Goal: Book appointment/travel/reservation

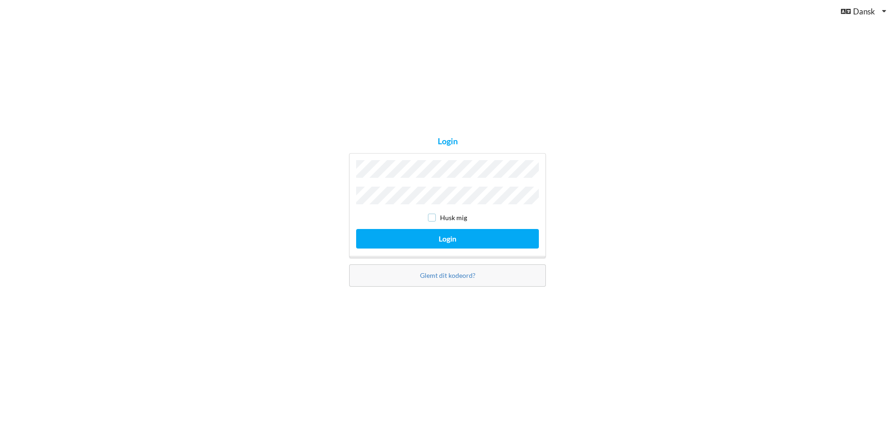
click at [434, 216] on input "checkbox" at bounding box center [432, 218] width 8 height 8
checkbox input "true"
click at [427, 234] on button "Login" at bounding box center [447, 238] width 183 height 19
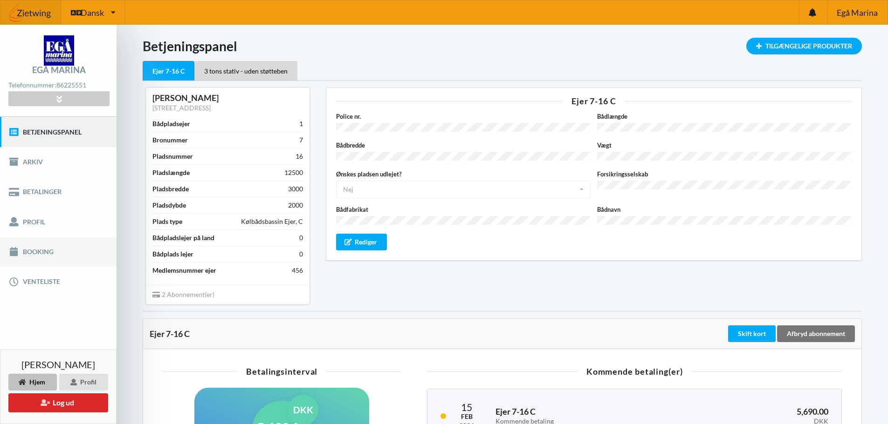
click at [49, 247] on link "Booking" at bounding box center [58, 252] width 116 height 30
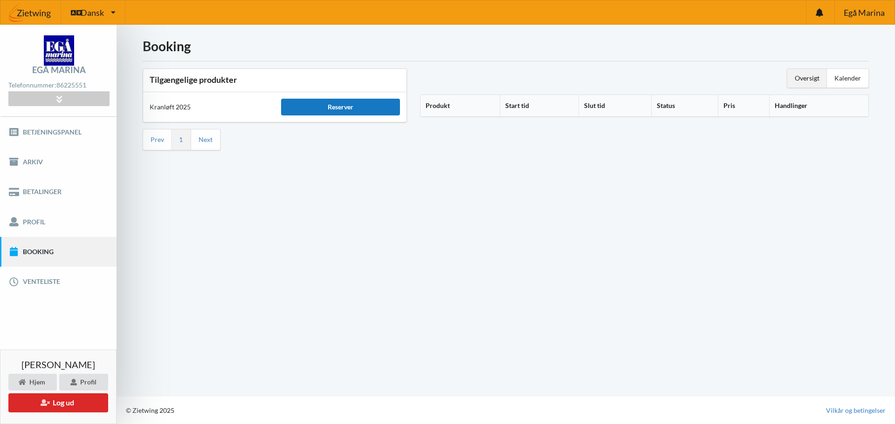
click at [312, 104] on div "Reserver" at bounding box center [340, 107] width 118 height 17
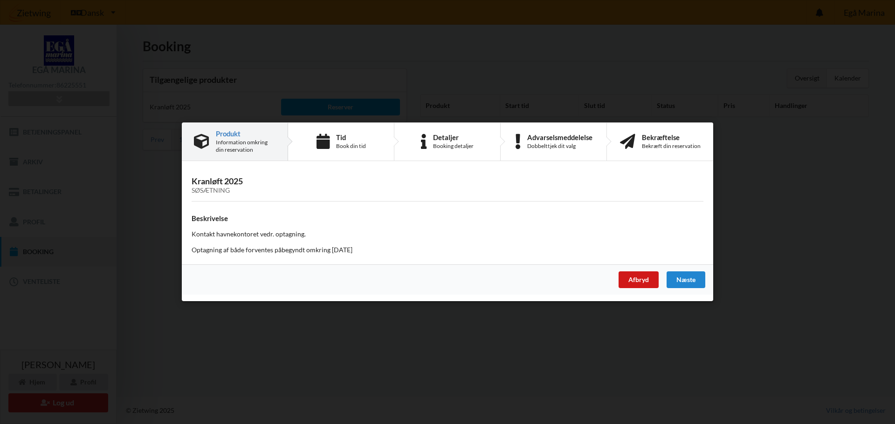
click at [629, 279] on div "Afbryd" at bounding box center [638, 280] width 40 height 17
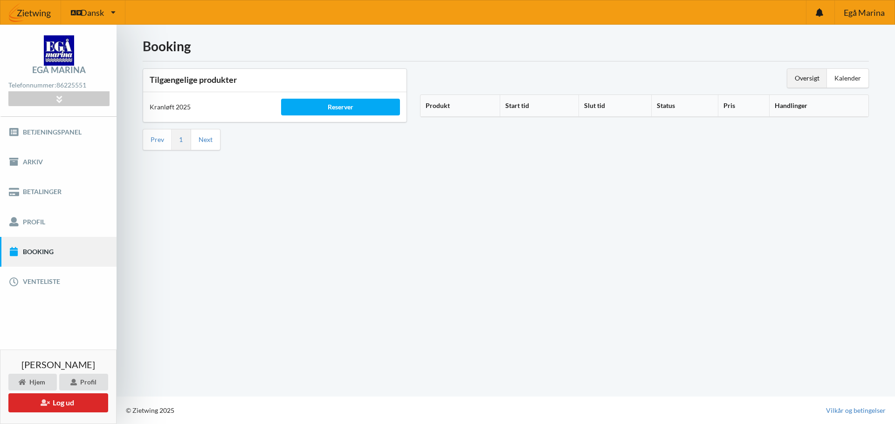
click at [443, 109] on th "Produkt" at bounding box center [459, 106] width 79 height 22
click at [458, 106] on icon at bounding box center [454, 104] width 8 height 7
click at [809, 79] on div "Oversigt" at bounding box center [807, 78] width 40 height 19
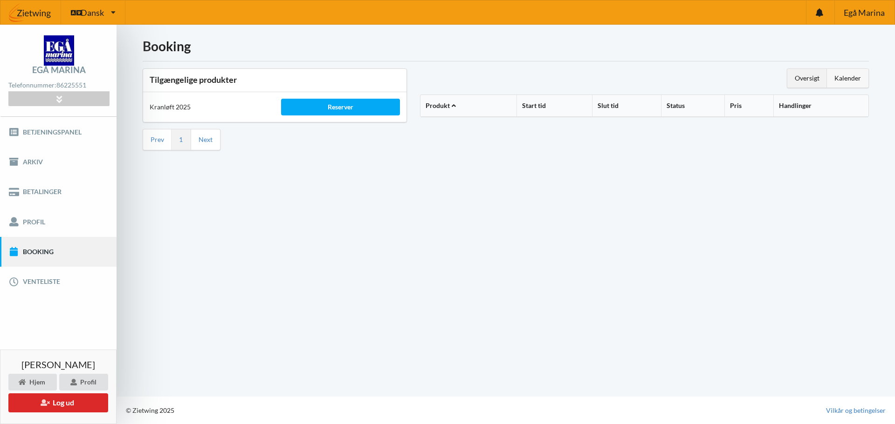
click at [841, 78] on div "Kalender" at bounding box center [847, 78] width 41 height 19
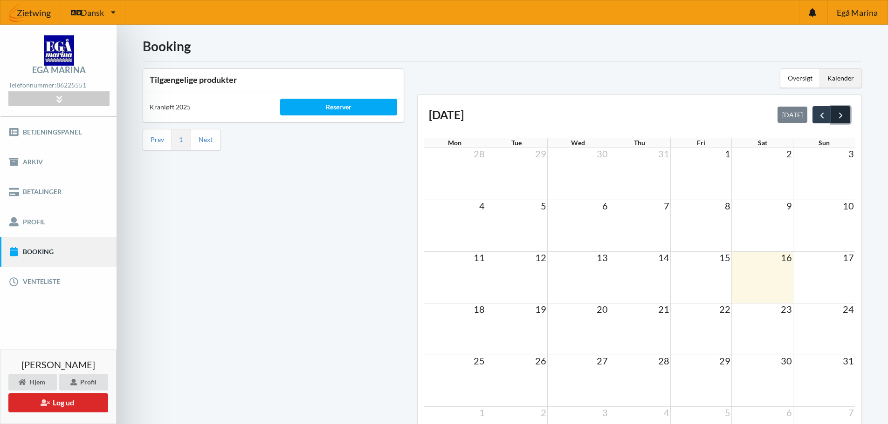
click at [833, 111] on button "next" at bounding box center [840, 114] width 19 height 17
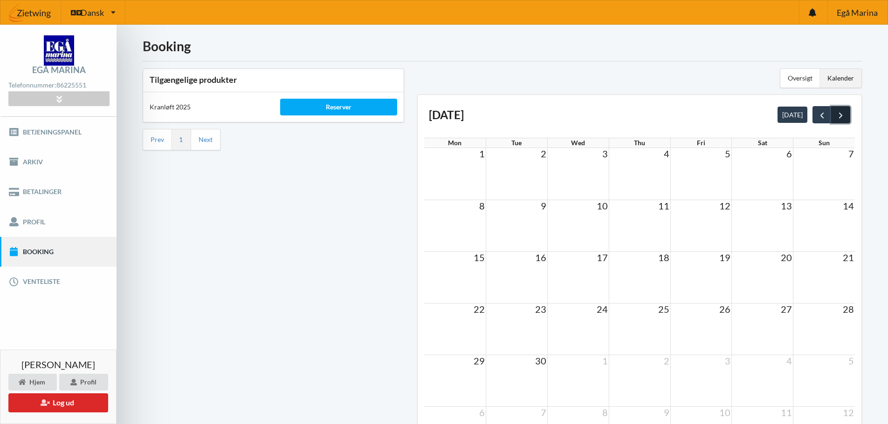
click at [844, 113] on span "next" at bounding box center [840, 115] width 10 height 10
click at [592, 336] on td at bounding box center [578, 329] width 62 height 52
click at [602, 310] on span "22" at bounding box center [601, 309] width 13 height 11
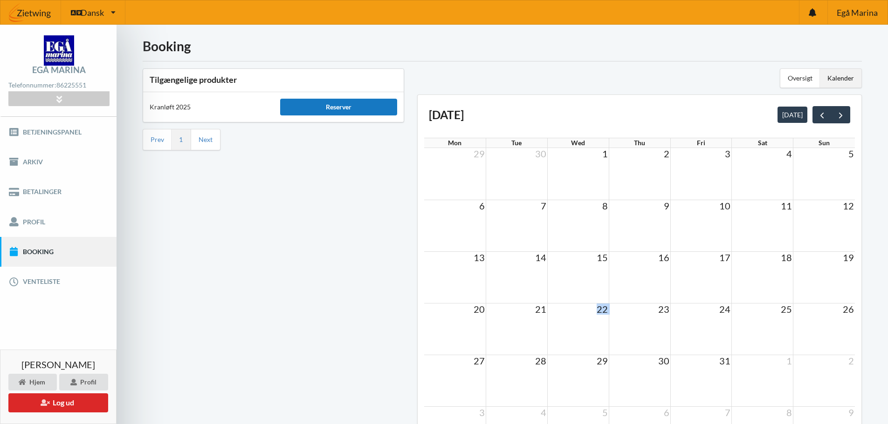
click at [335, 101] on div "Reserver" at bounding box center [338, 107] width 117 height 17
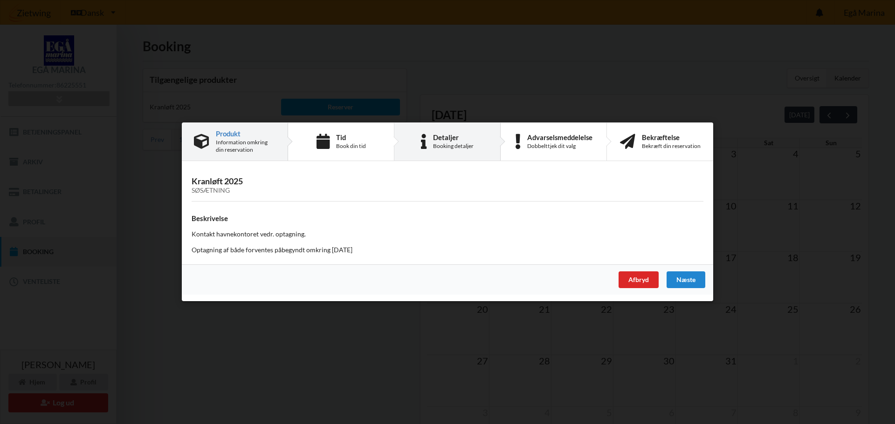
click at [464, 153] on div "Detaljer Booking detaljer" at bounding box center [447, 142] width 106 height 38
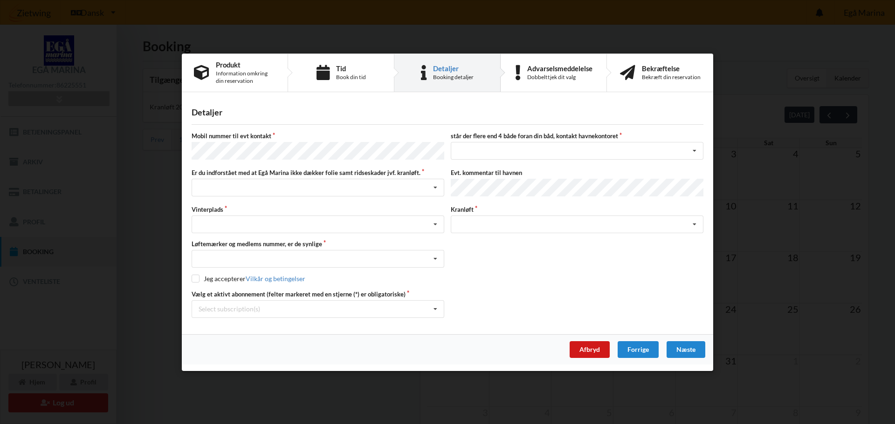
click at [578, 347] on div "Afbryd" at bounding box center [589, 350] width 40 height 17
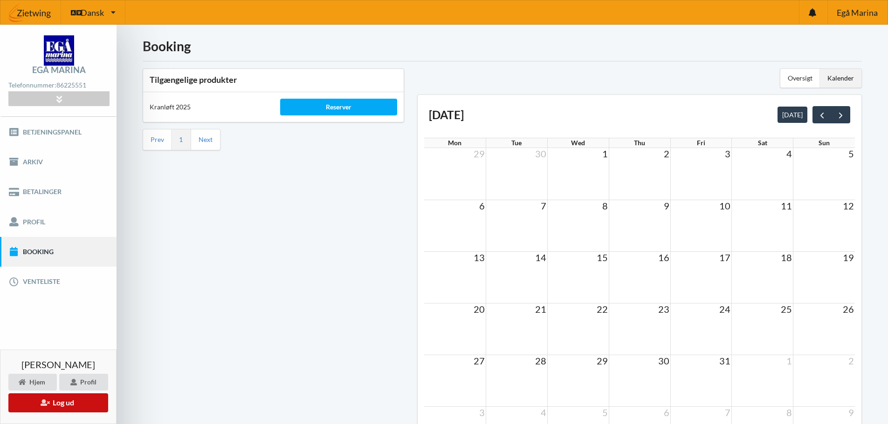
click at [38, 408] on button "Log ud" at bounding box center [58, 403] width 100 height 19
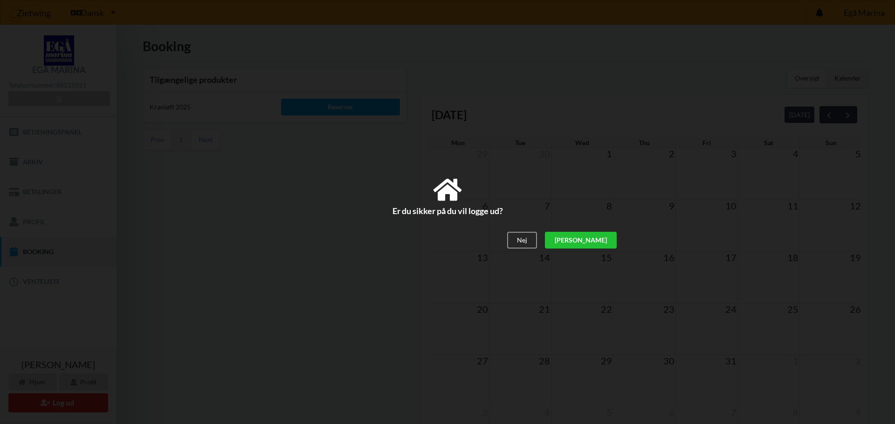
click at [609, 241] on div "[PERSON_NAME]" at bounding box center [581, 240] width 72 height 17
